Goal: Information Seeking & Learning: Learn about a topic

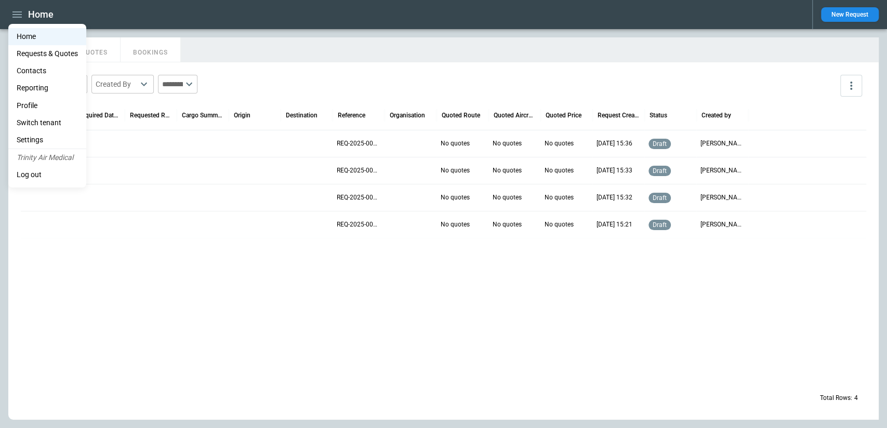
click at [41, 32] on li "Home" at bounding box center [47, 36] width 78 height 17
click at [282, 35] on div at bounding box center [443, 214] width 887 height 428
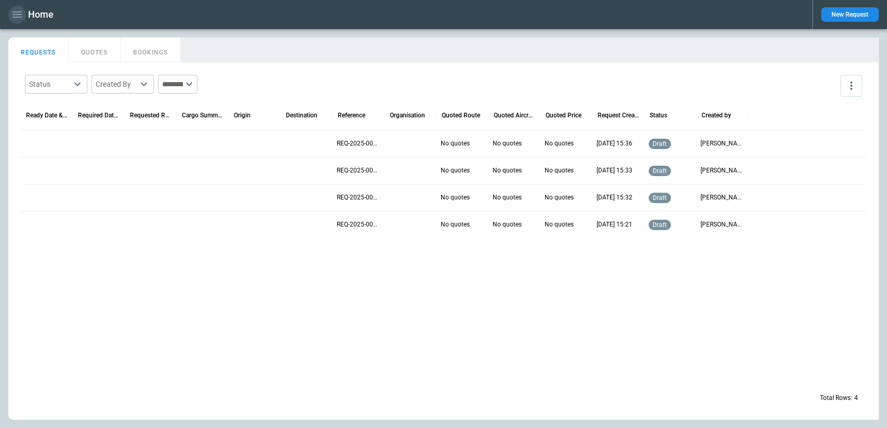
click at [9, 16] on button "button" at bounding box center [17, 15] width 18 height 18
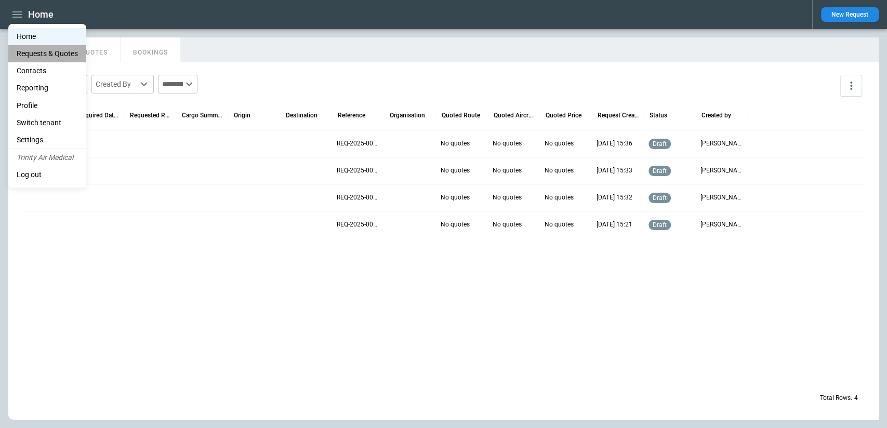
click at [24, 50] on Quotes "Requests & Quotes" at bounding box center [47, 53] width 78 height 17
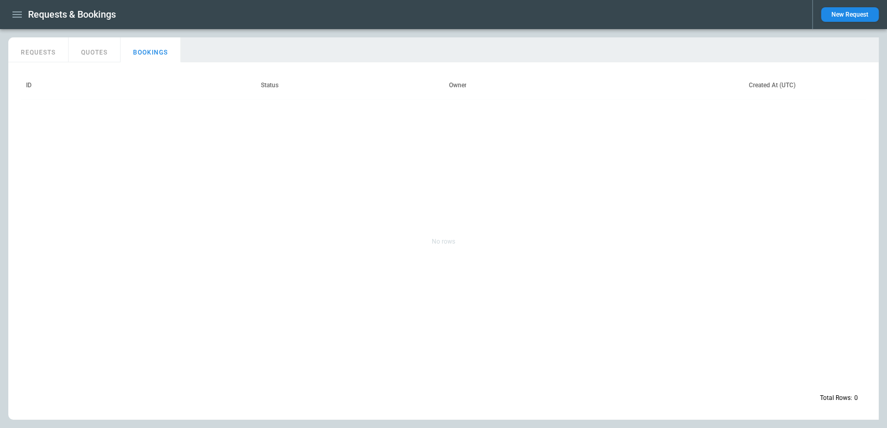
click at [31, 50] on button "REQUESTS" at bounding box center [38, 49] width 60 height 25
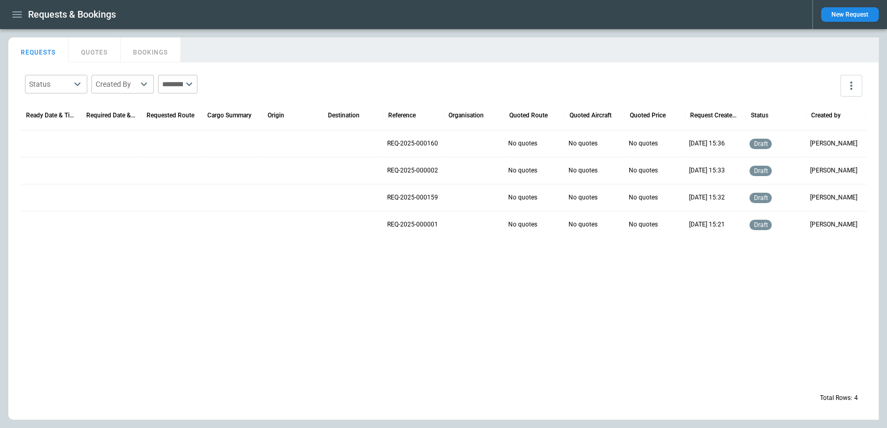
click at [12, 14] on icon "button" at bounding box center [16, 14] width 9 height 6
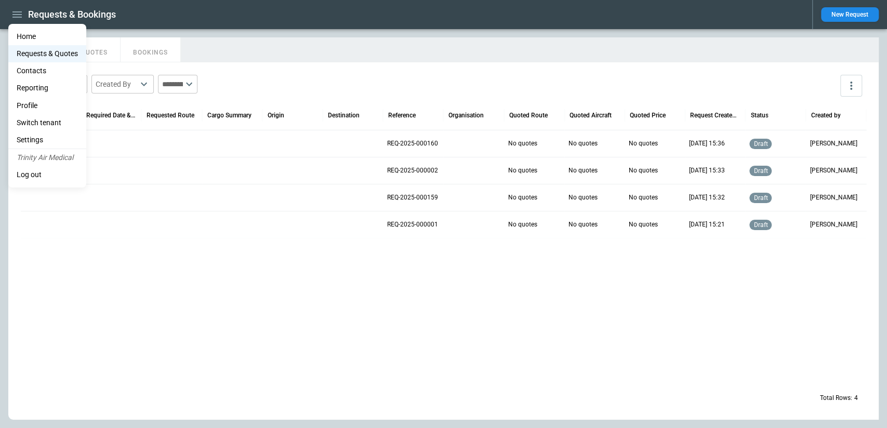
click at [43, 34] on li "Home" at bounding box center [47, 36] width 78 height 17
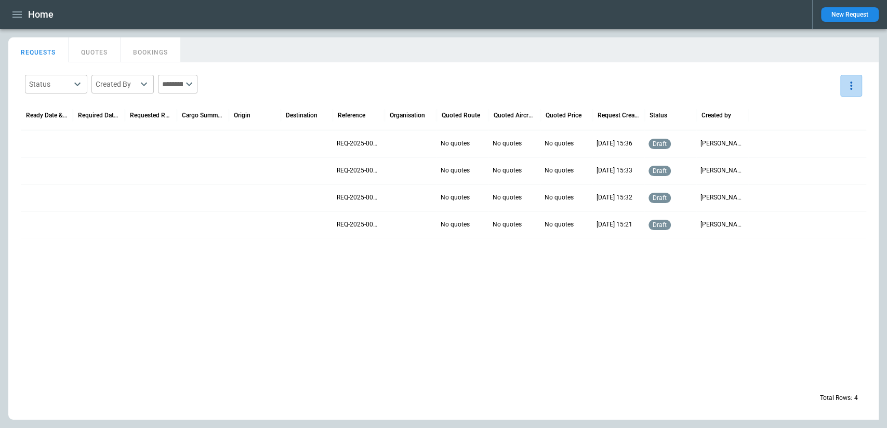
click at [854, 90] on icon "more" at bounding box center [851, 86] width 12 height 12
click at [810, 85] on div at bounding box center [443, 214] width 887 height 428
click at [21, 15] on icon "button" at bounding box center [17, 14] width 12 height 12
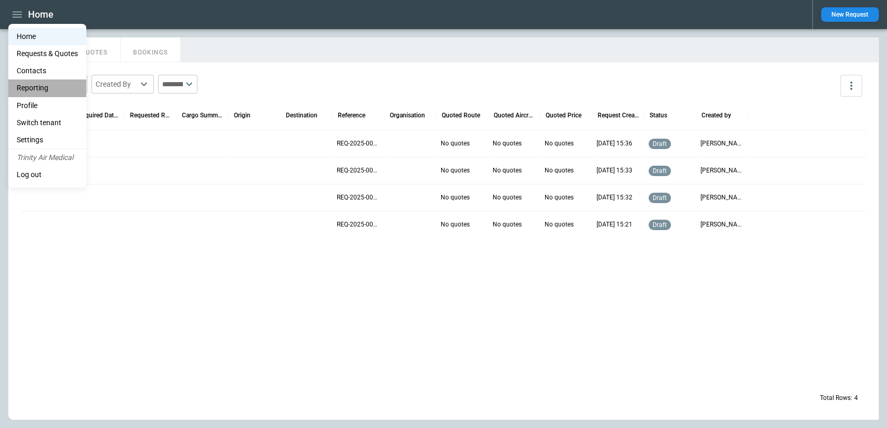
click at [47, 89] on li "Reporting" at bounding box center [47, 88] width 78 height 17
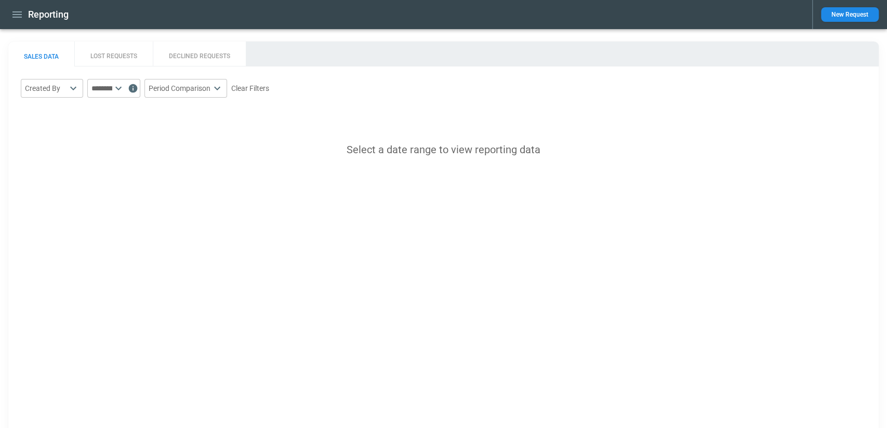
click at [124, 54] on button "LOST REQUESTS" at bounding box center [113, 54] width 79 height 25
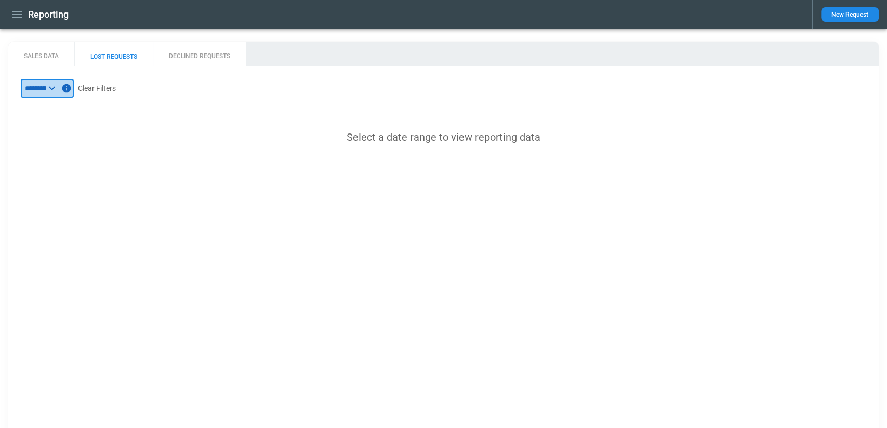
click at [46, 87] on input "text" at bounding box center [33, 88] width 25 height 19
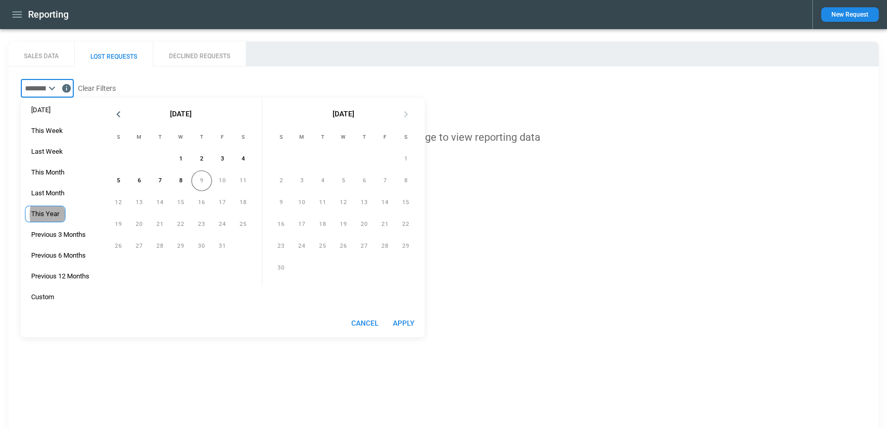
click at [61, 215] on span "This Year" at bounding box center [45, 214] width 40 height 8
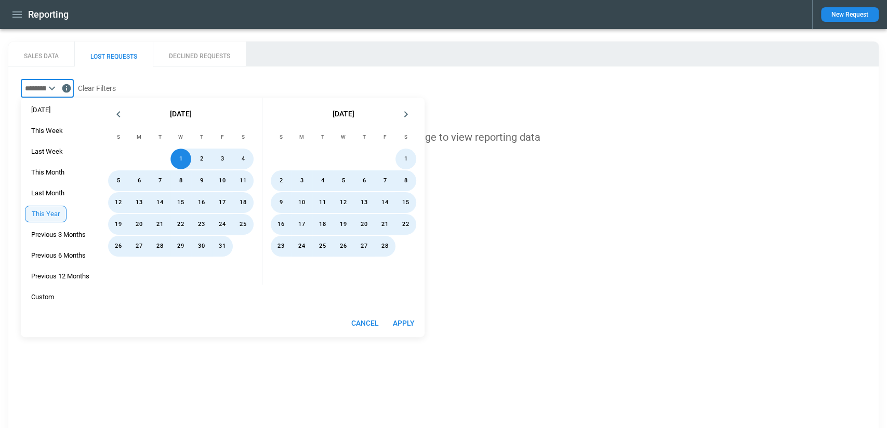
click at [403, 325] on button "Apply" at bounding box center [403, 323] width 33 height 19
type input "*********"
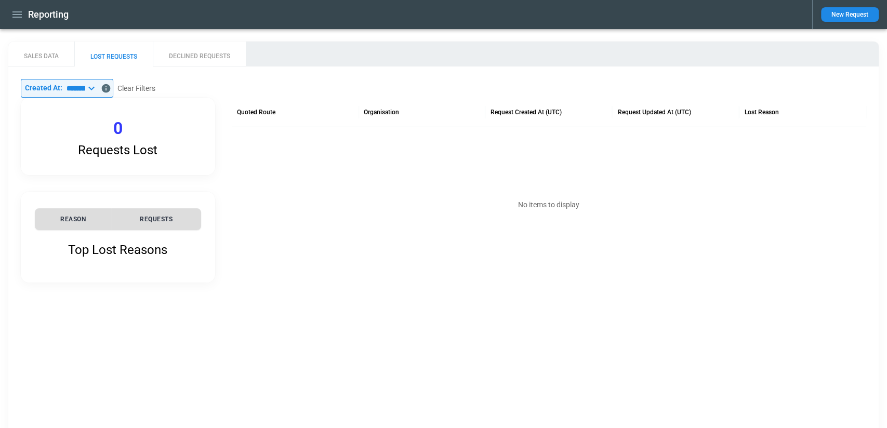
click at [810, 81] on div "​ Created At: ********* ​ Clear Filters Requests Lost 0 Top Lost Reasons REASON…" at bounding box center [444, 181] width 846 height 204
click at [205, 58] on button "DECLINED REQUESTS" at bounding box center [199, 54] width 93 height 25
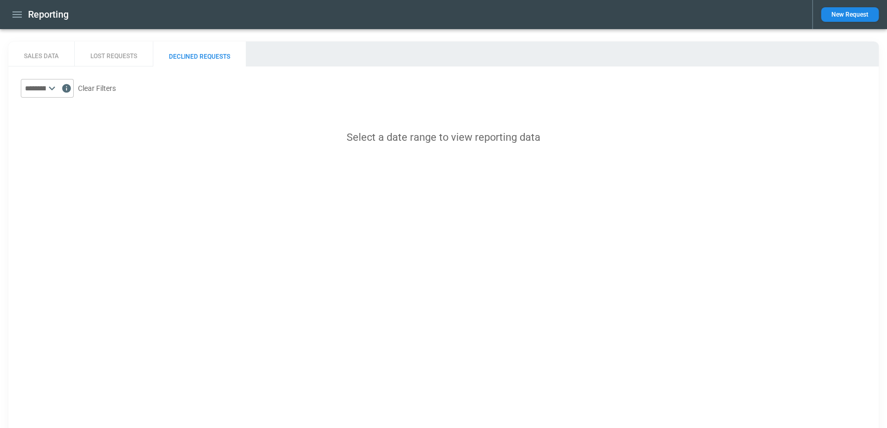
click at [49, 52] on button "SALES DATA" at bounding box center [41, 54] width 66 height 25
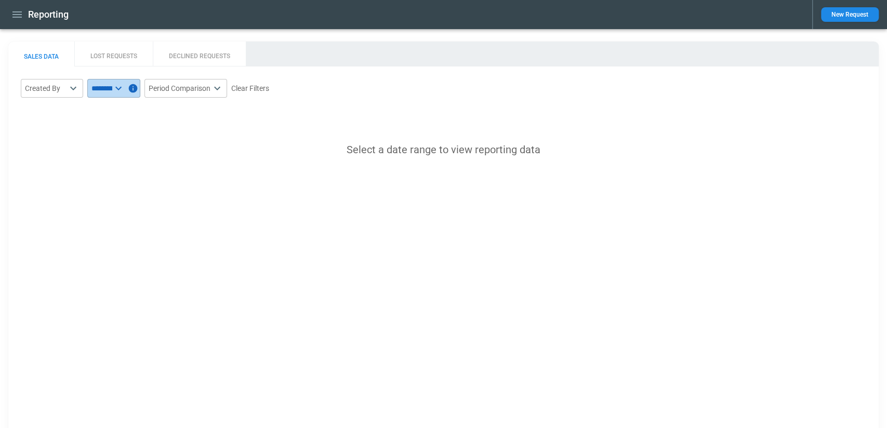
click at [125, 86] on icon at bounding box center [118, 88] width 12 height 12
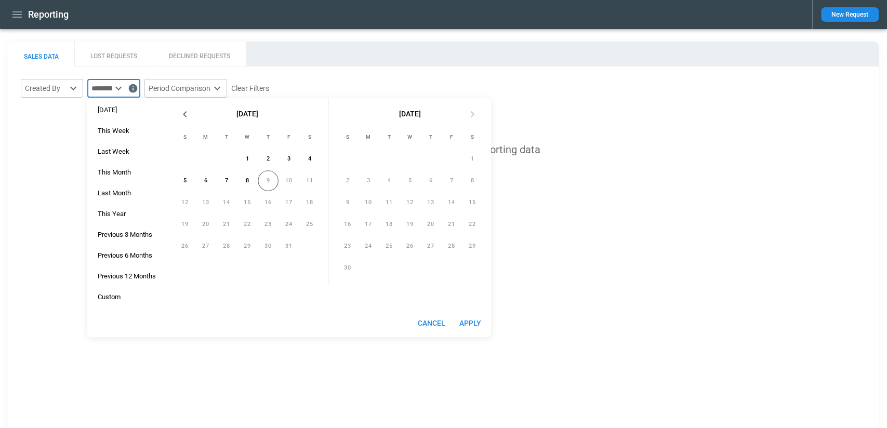
click at [133, 217] on div "[DATE] This Week Last Week This Month Last Month This Year Previous 3 Months Pr…" at bounding box center [126, 204] width 79 height 212
click at [124, 215] on span "This Year" at bounding box center [112, 214] width 40 height 8
click at [468, 320] on button "Apply" at bounding box center [470, 323] width 33 height 19
type input "*********"
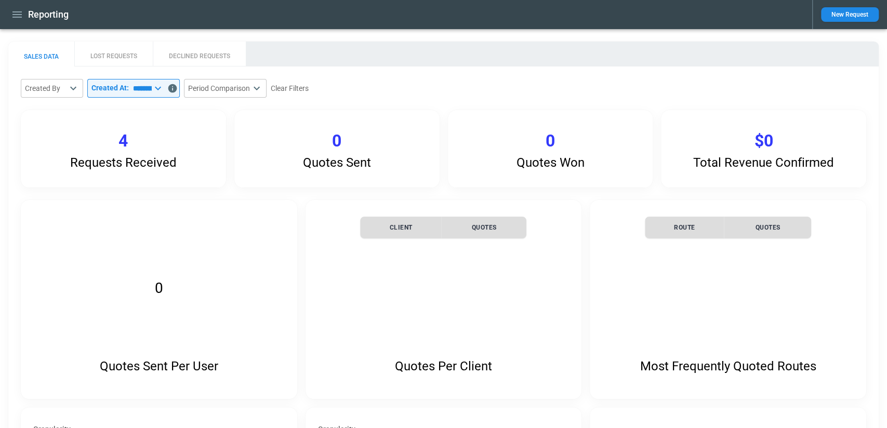
click at [21, 24] on div "Reporting New Request" at bounding box center [443, 14] width 887 height 29
click at [15, 10] on icon "button" at bounding box center [17, 14] width 12 height 12
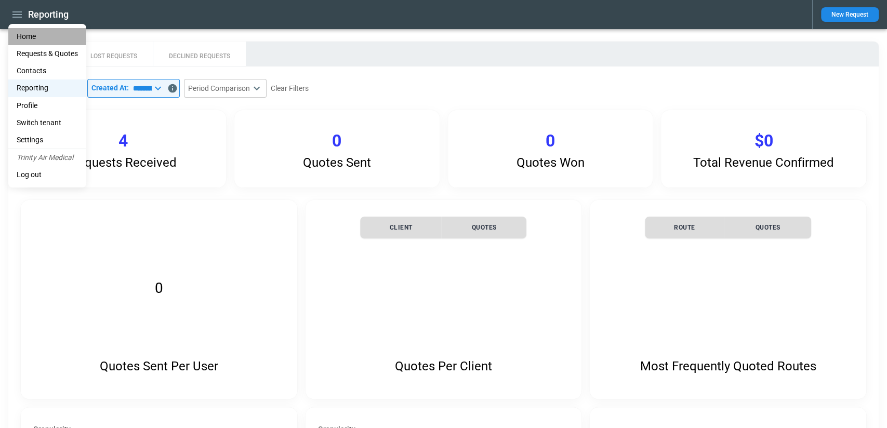
click at [45, 36] on li "Home" at bounding box center [47, 36] width 78 height 17
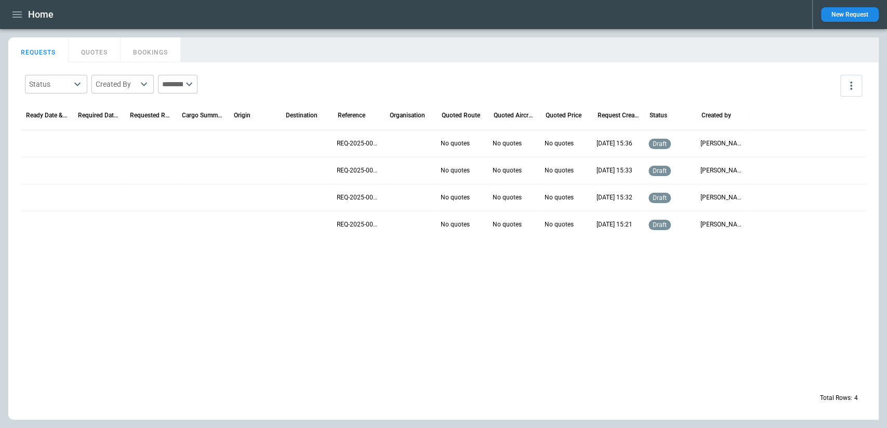
click at [458, 75] on div "Status ​ Created By ​ ​" at bounding box center [444, 86] width 846 height 30
